Goal: Transaction & Acquisition: Purchase product/service

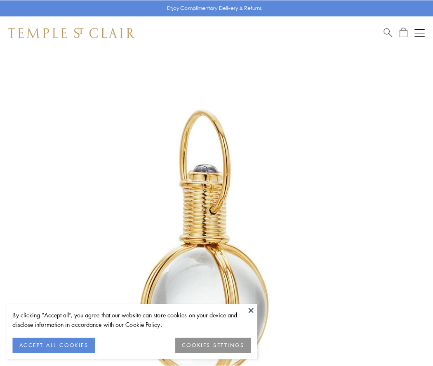
scroll to position [215, 0]
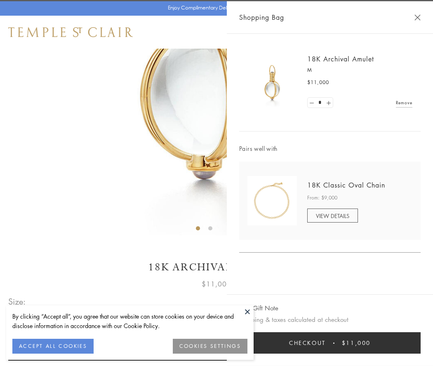
click at [330, 343] on button "Checkout $11,000" at bounding box center [329, 342] width 181 height 21
